Goal: Find specific fact: Find specific fact

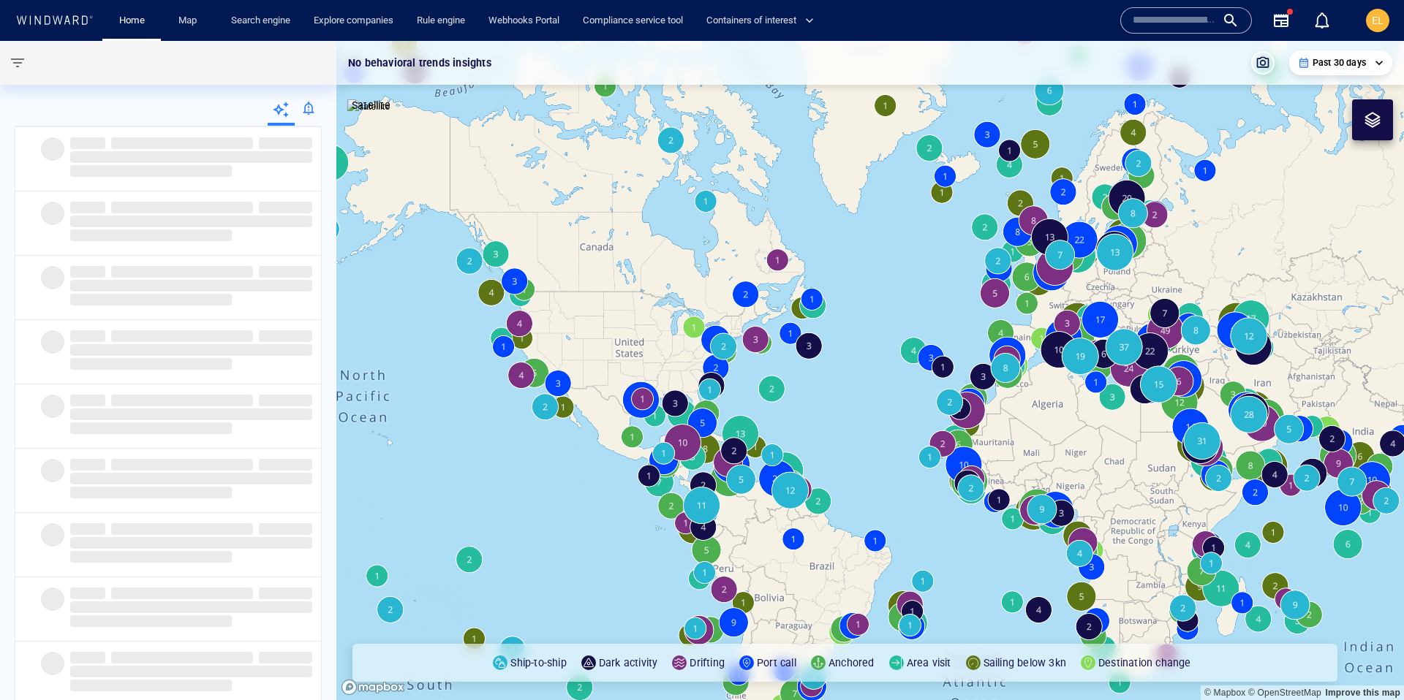
click at [1175, 25] on input "text" at bounding box center [1173, 21] width 83 height 22
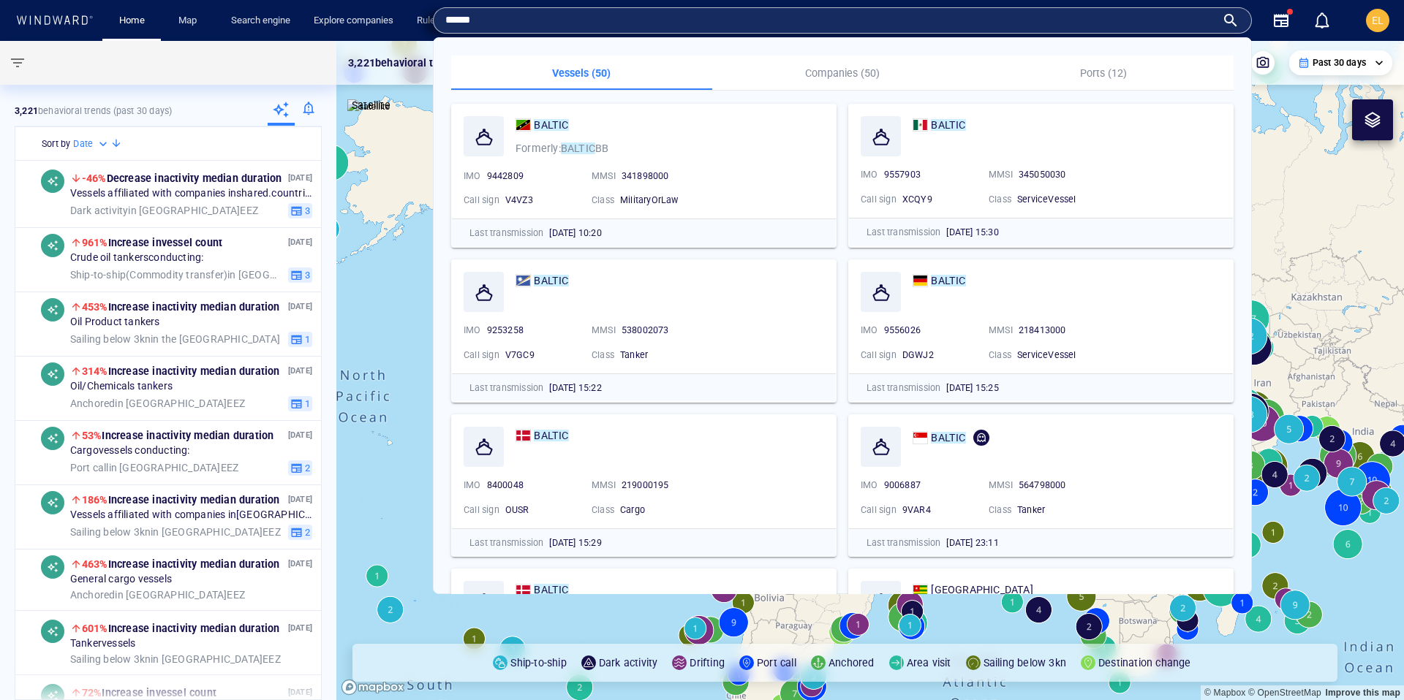
type input "******"
click at [510, 175] on span "9442809" at bounding box center [505, 175] width 37 height 11
copy span "9442809"
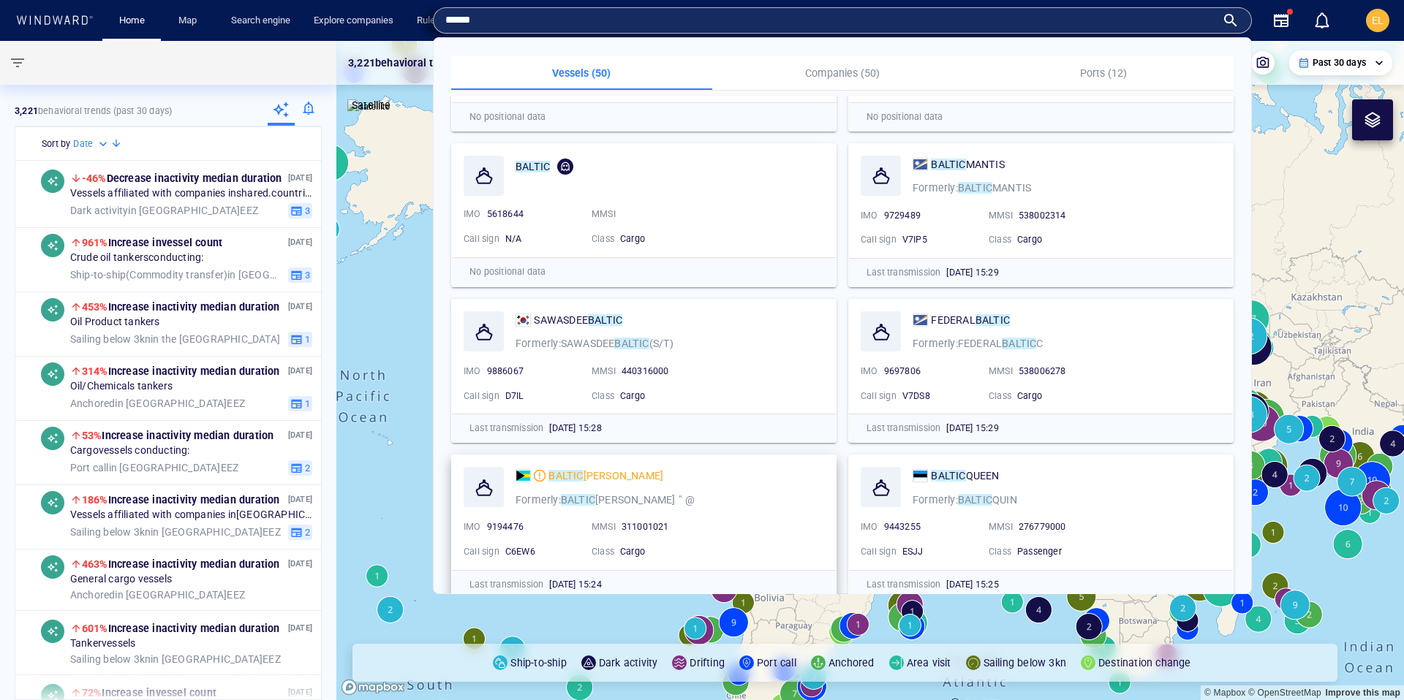
scroll to position [1048, 0]
click at [511, 524] on span "9194476" at bounding box center [505, 525] width 37 height 11
copy span "9194476"
